Goal: Navigation & Orientation: Find specific page/section

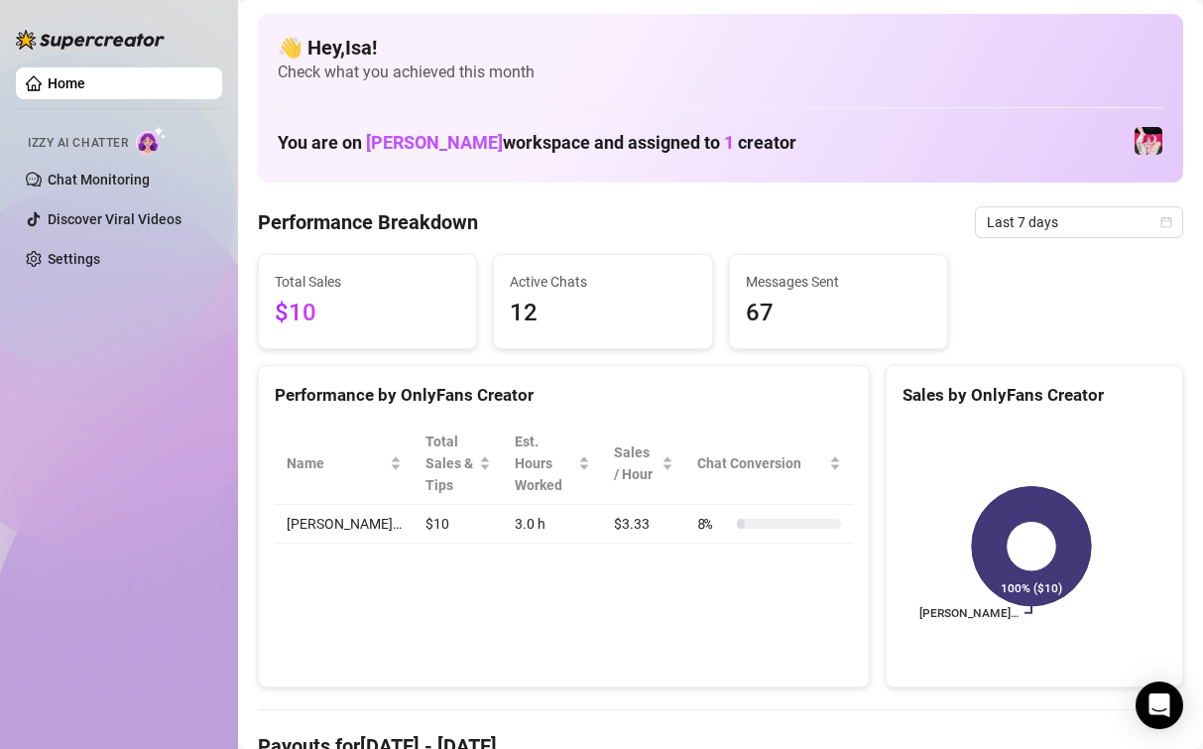
click at [149, 139] on img at bounding box center [151, 140] width 31 height 29
click at [102, 176] on link "Chat Monitoring" at bounding box center [99, 180] width 102 height 16
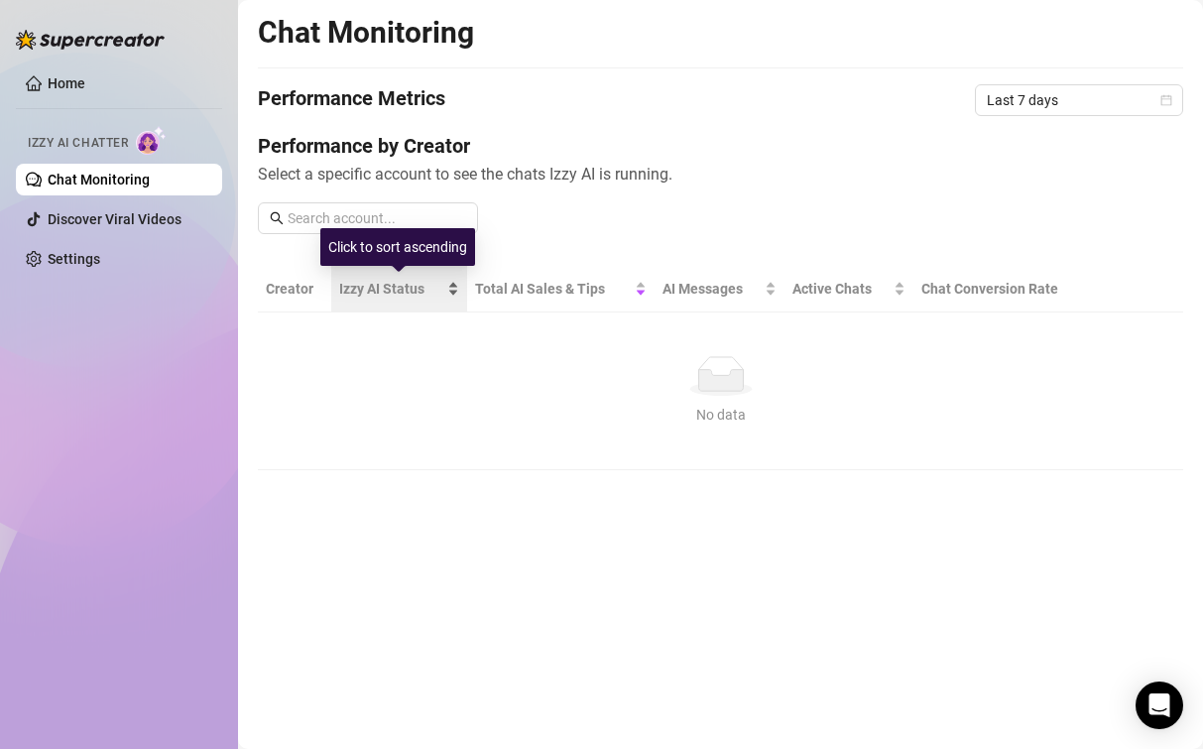
click at [371, 295] on span "Izzy AI Status" at bounding box center [391, 289] width 104 height 22
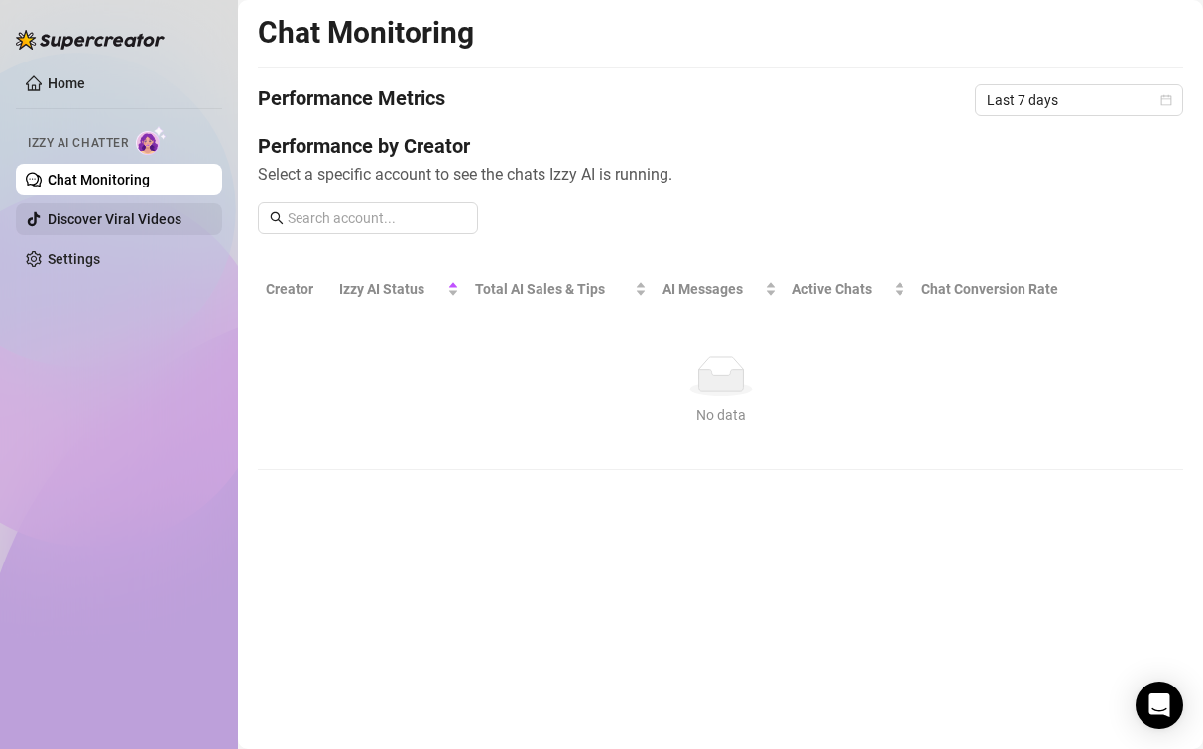
click at [134, 223] on link "Discover Viral Videos" at bounding box center [115, 219] width 134 height 16
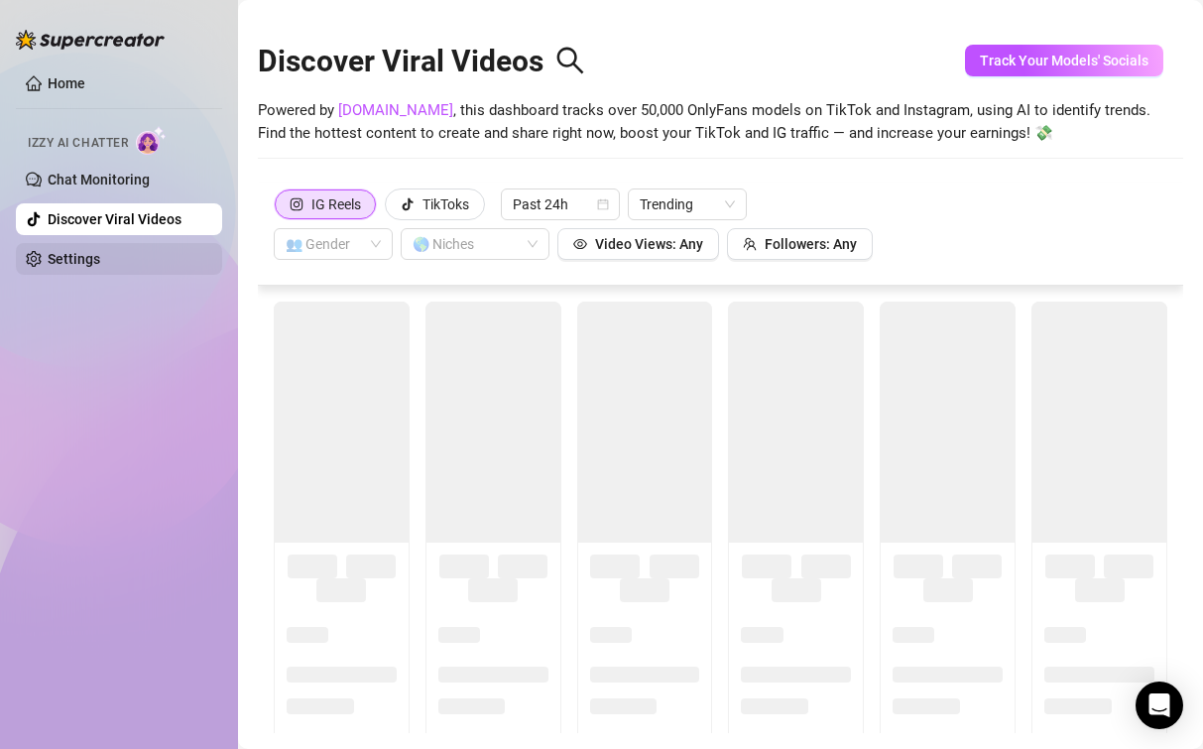
click at [100, 263] on link "Settings" at bounding box center [74, 259] width 53 height 16
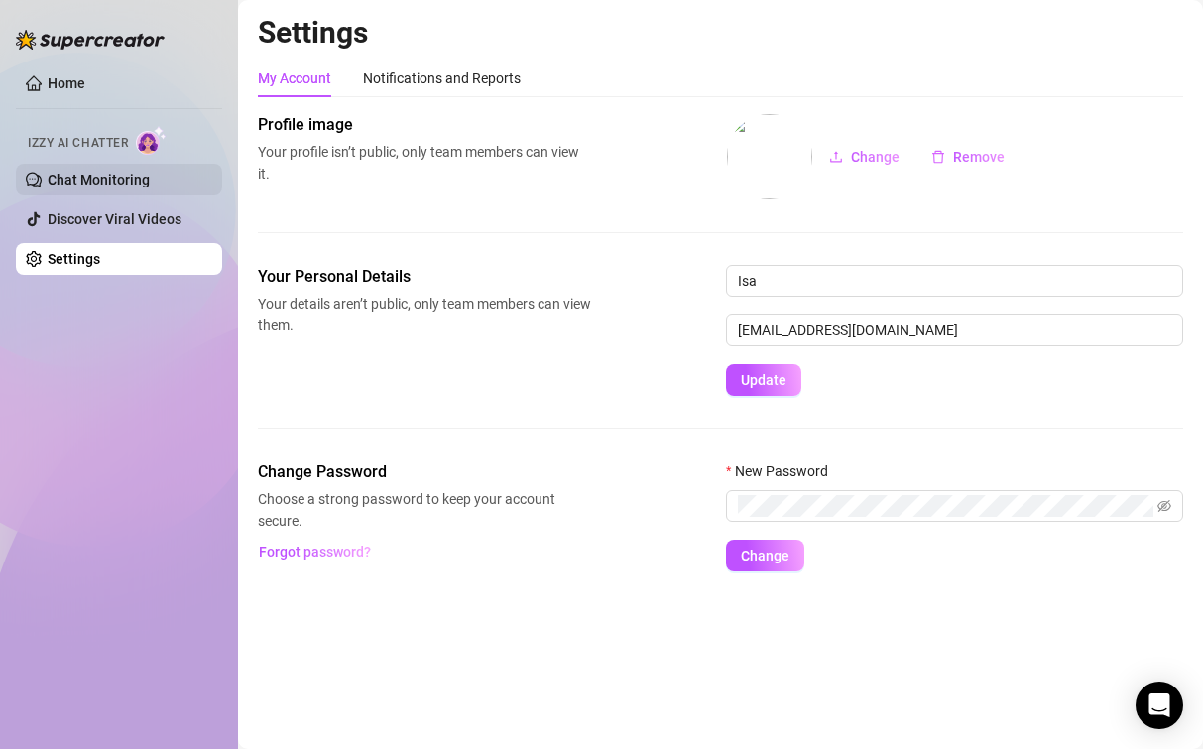
click at [69, 172] on link "Chat Monitoring" at bounding box center [99, 180] width 102 height 16
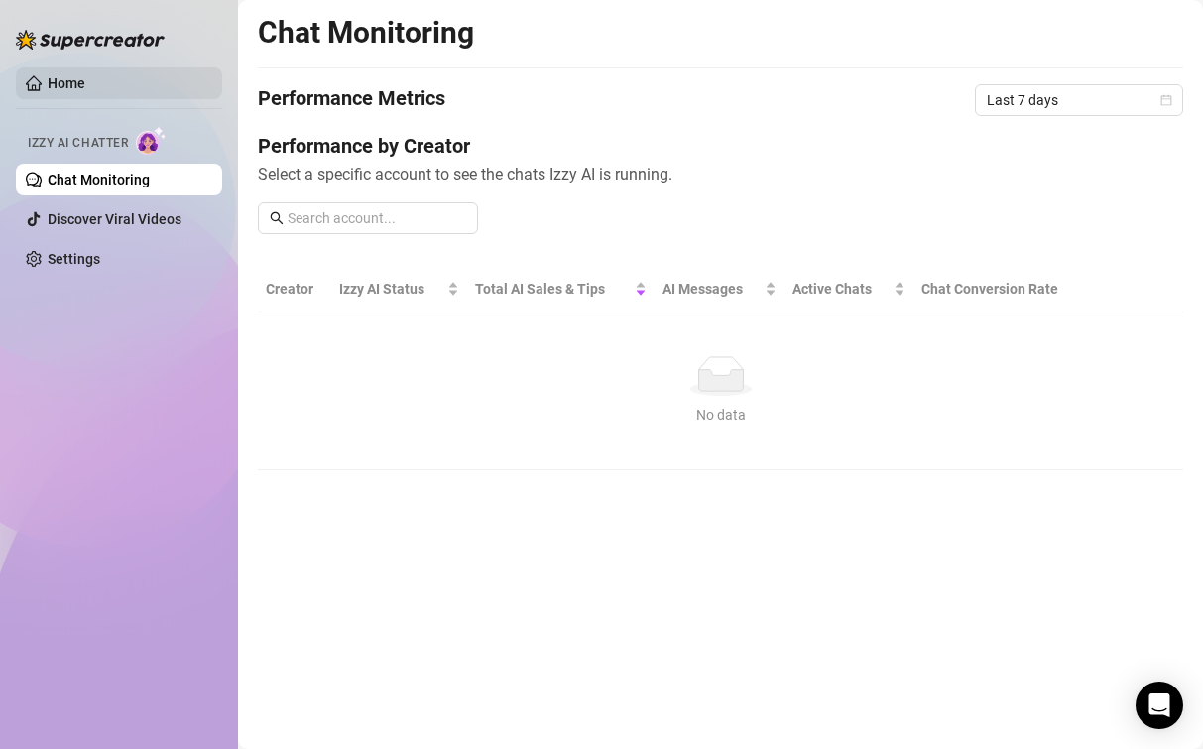
click at [78, 91] on link "Home" at bounding box center [67, 83] width 38 height 16
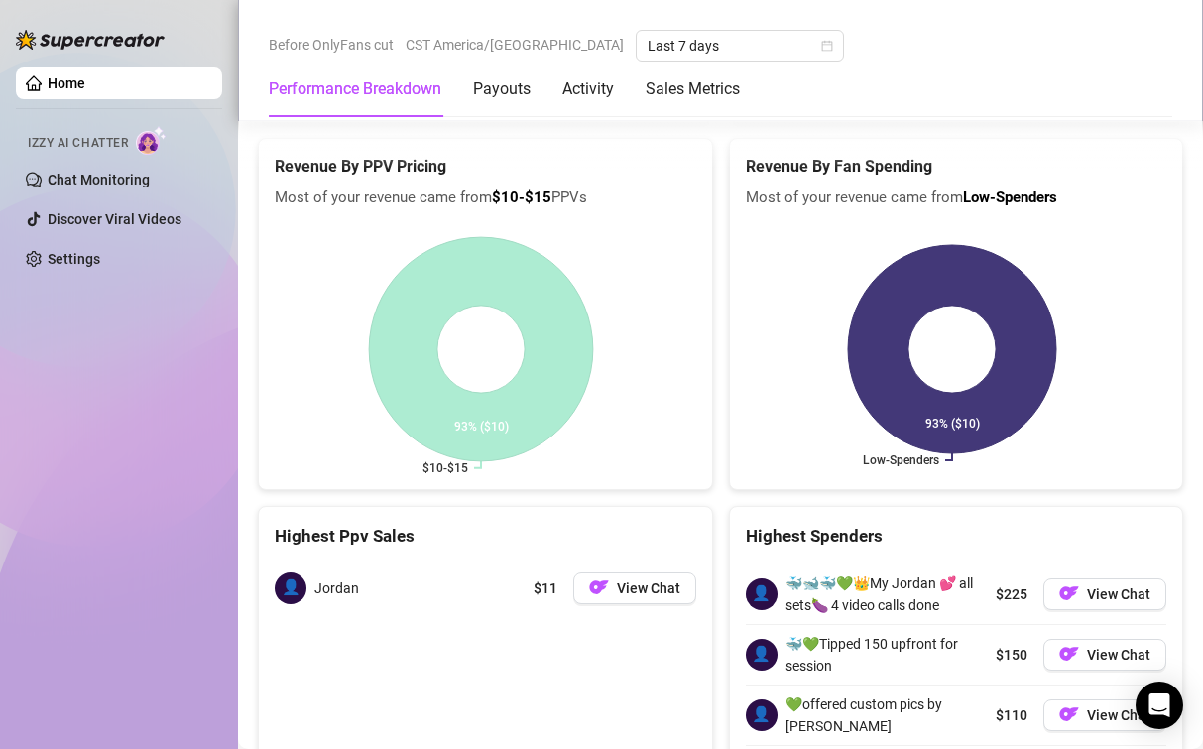
scroll to position [3147, 0]
